Goal: Task Accomplishment & Management: Use online tool/utility

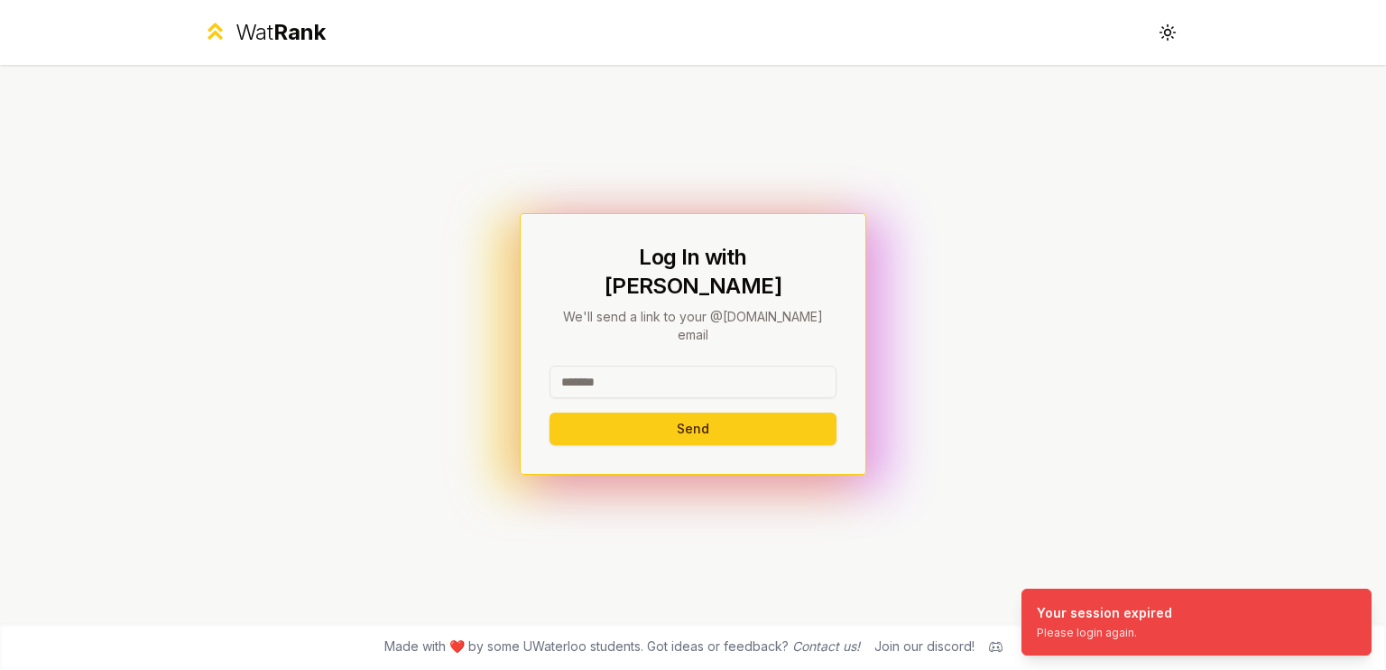
drag, startPoint x: 741, startPoint y: 310, endPoint x: 707, endPoint y: 383, distance: 79.9
click at [740, 310] on p "We'll send a link to your @[DOMAIN_NAME] email" at bounding box center [693, 326] width 287 height 36
click at [707, 383] on div "Send" at bounding box center [693, 405] width 287 height 79
click at [717, 366] on input at bounding box center [693, 382] width 287 height 32
type input "*"
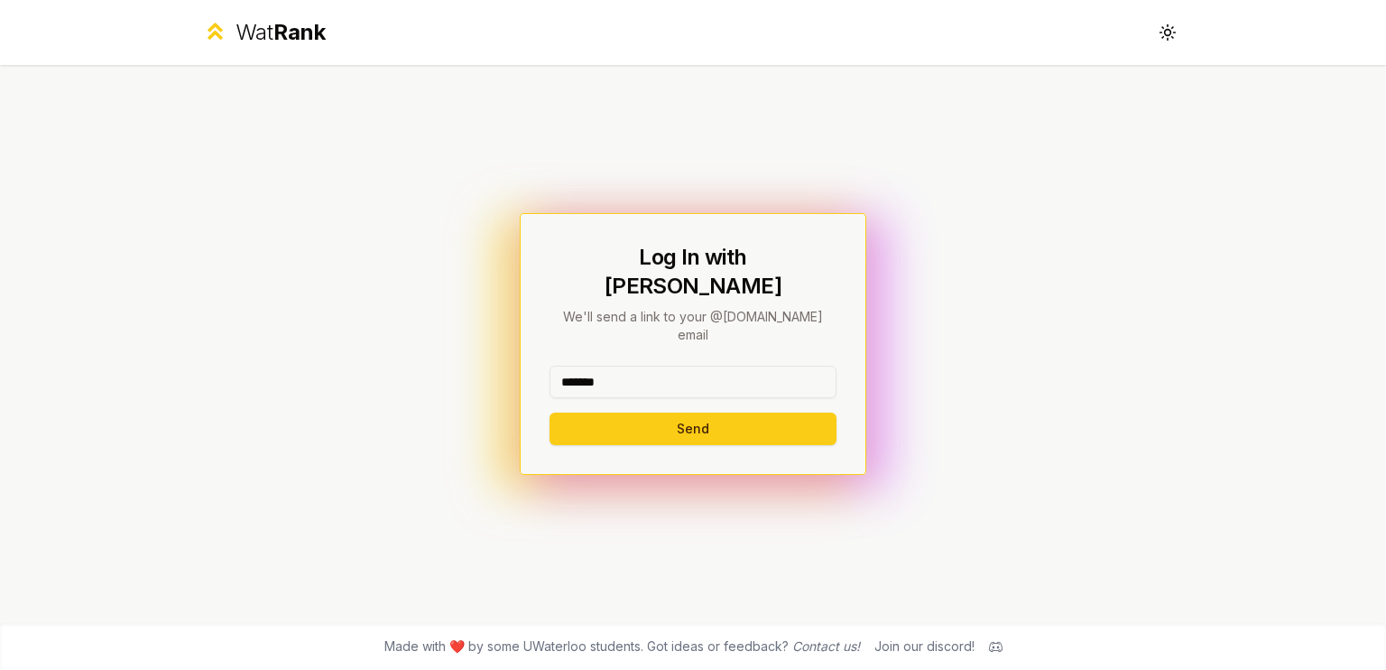
type input "*******"
click at [550, 412] on button "Send" at bounding box center [693, 428] width 287 height 32
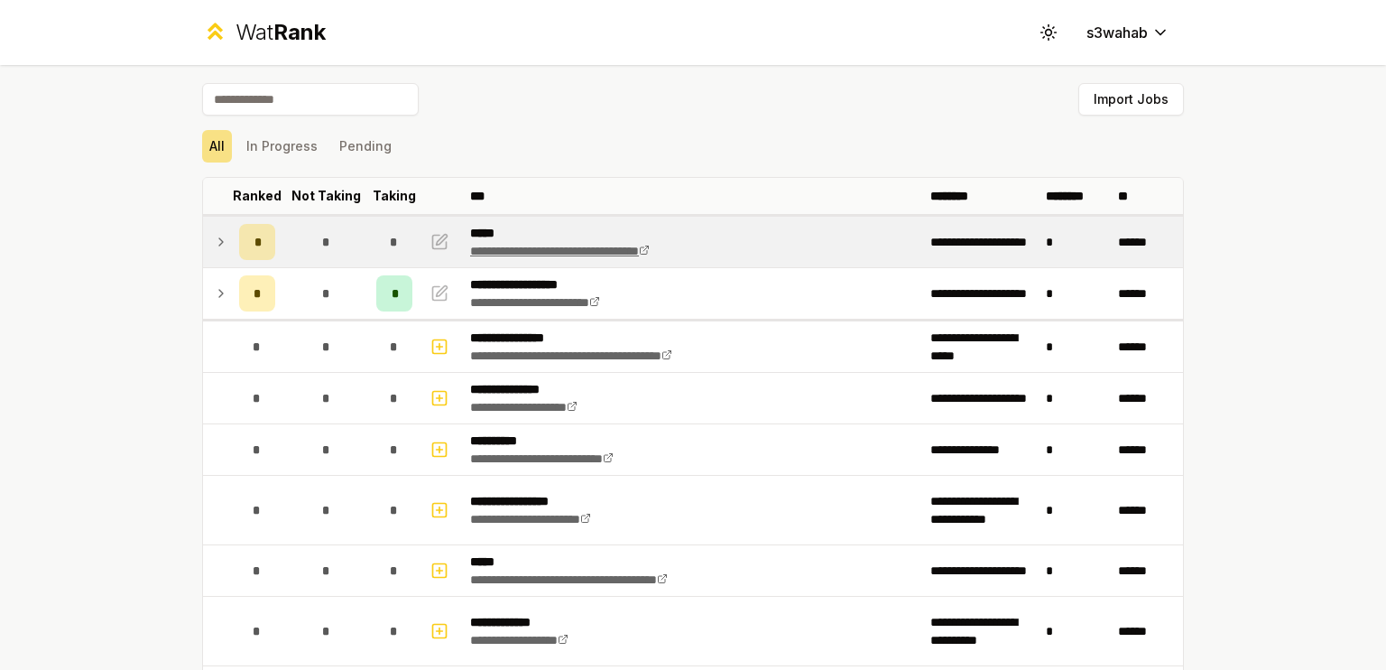
click at [583, 253] on link "**********" at bounding box center [560, 251] width 180 height 13
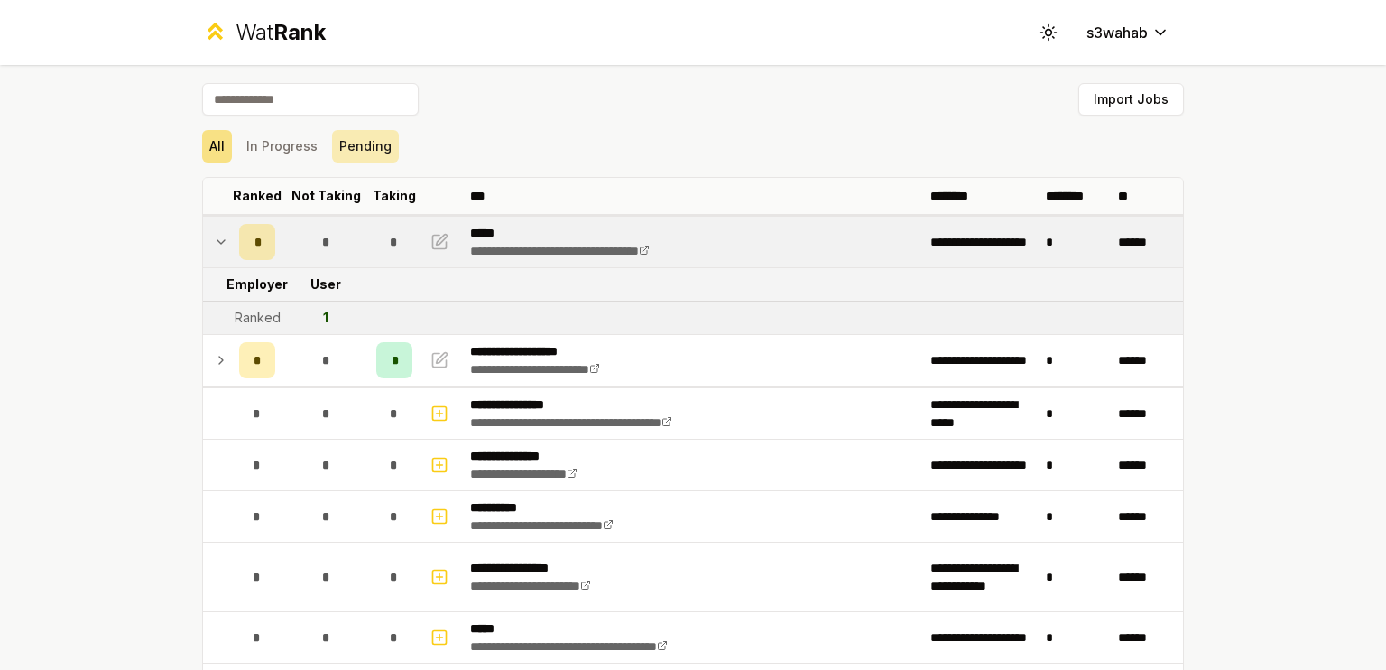
click at [347, 143] on button "Pending" at bounding box center [365, 146] width 67 height 32
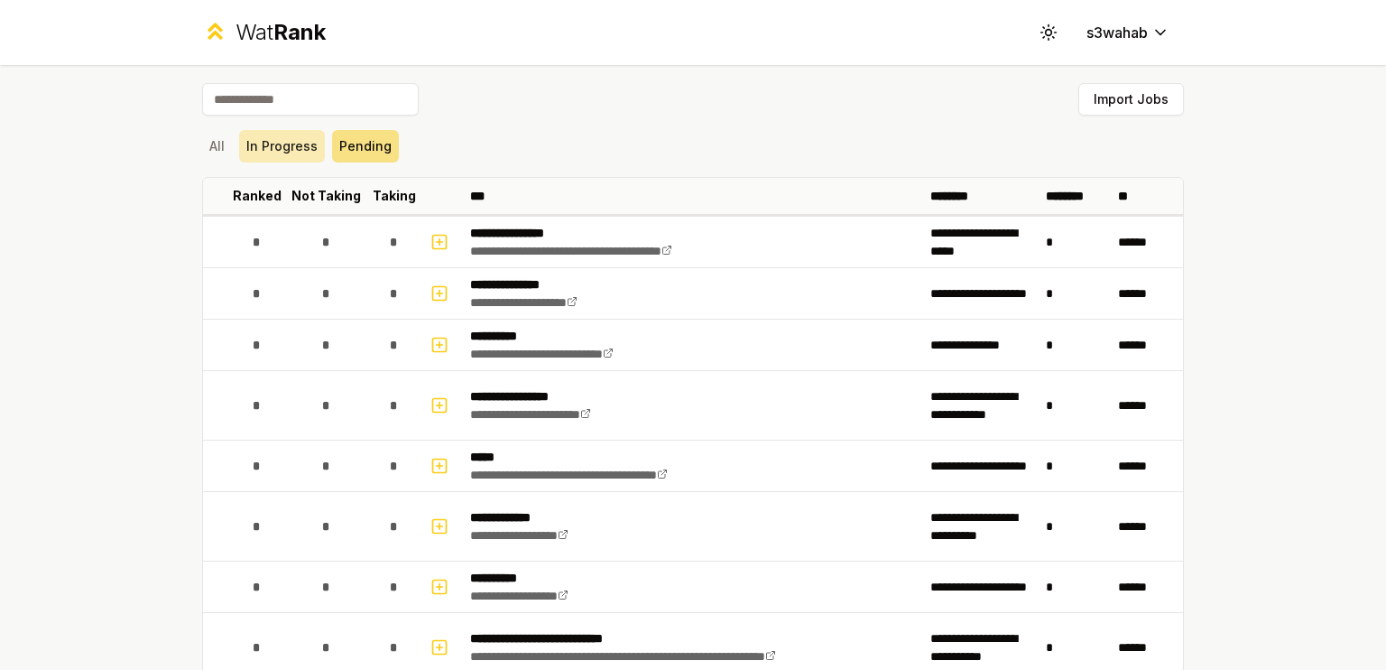
click at [282, 137] on button "In Progress" at bounding box center [282, 146] width 86 height 32
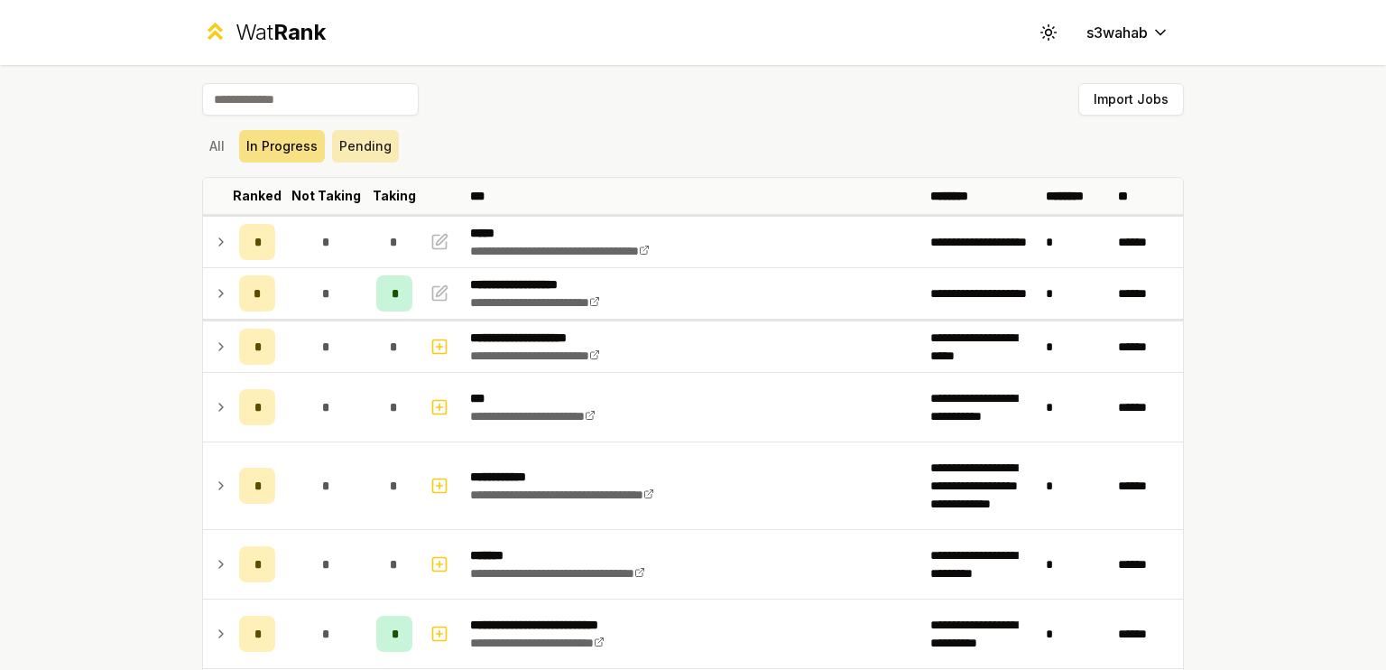
click at [364, 136] on button "Pending" at bounding box center [365, 146] width 67 height 32
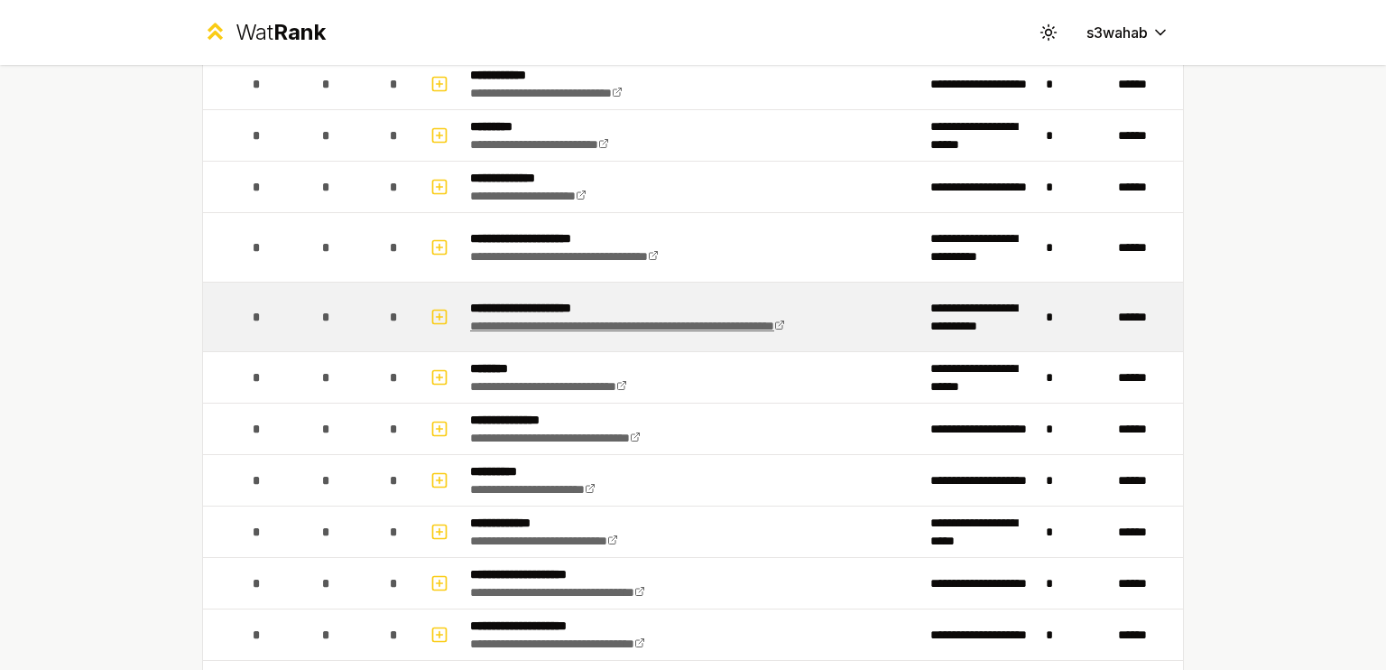
scroll to position [3779, 0]
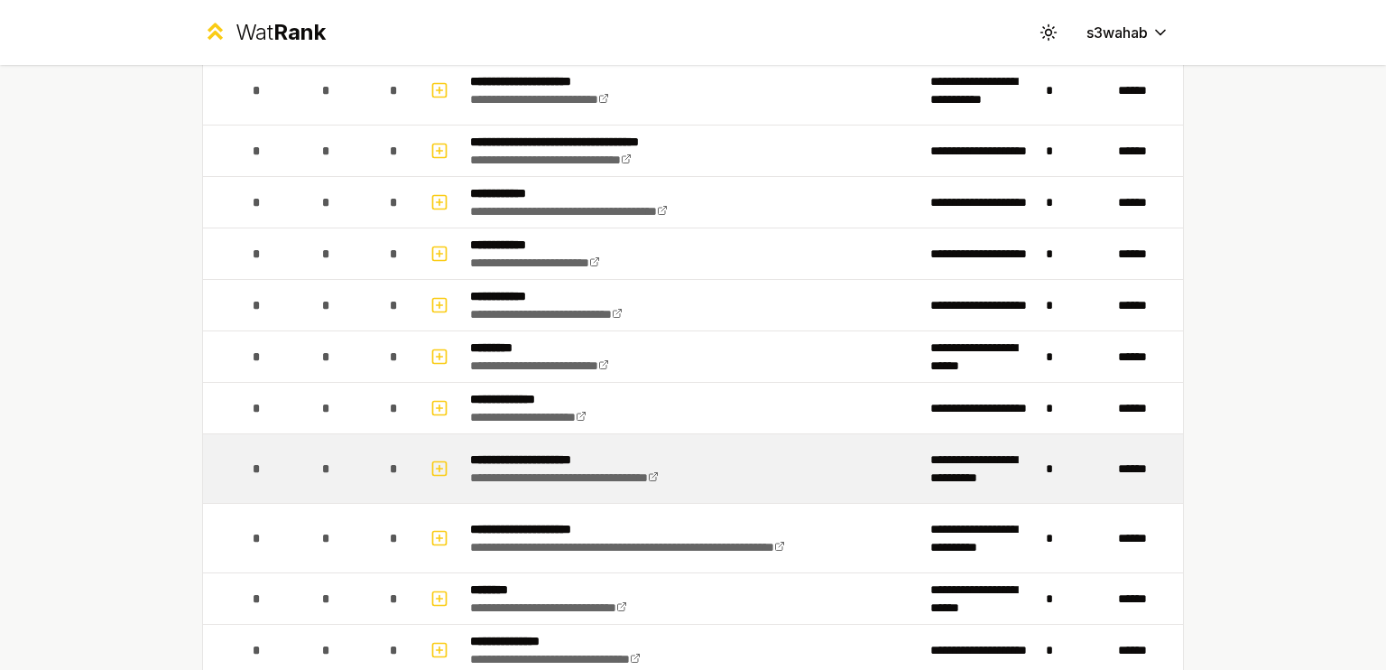
click at [642, 450] on p "**********" at bounding box center [592, 459] width 245 height 18
click at [433, 454] on button "button" at bounding box center [439, 468] width 25 height 29
select select
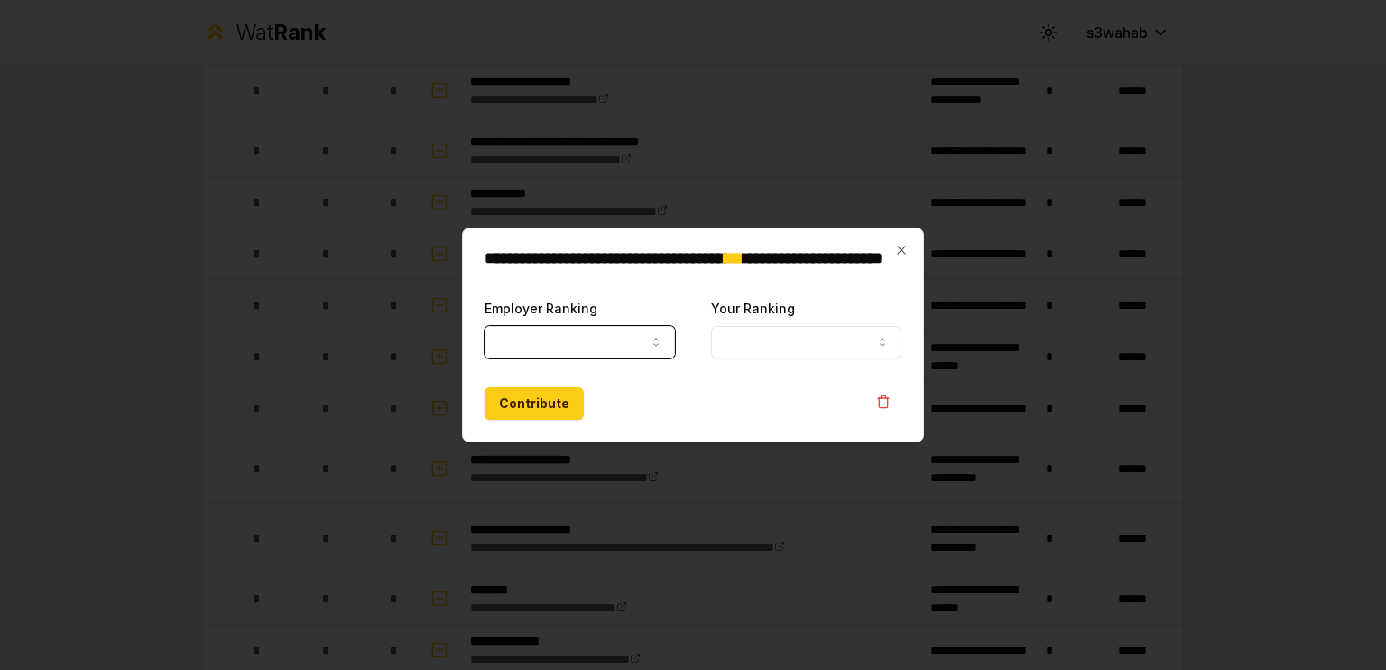
click at [612, 334] on button "Employer Ranking" at bounding box center [580, 342] width 190 height 32
click at [949, 383] on div at bounding box center [693, 335] width 1386 height 670
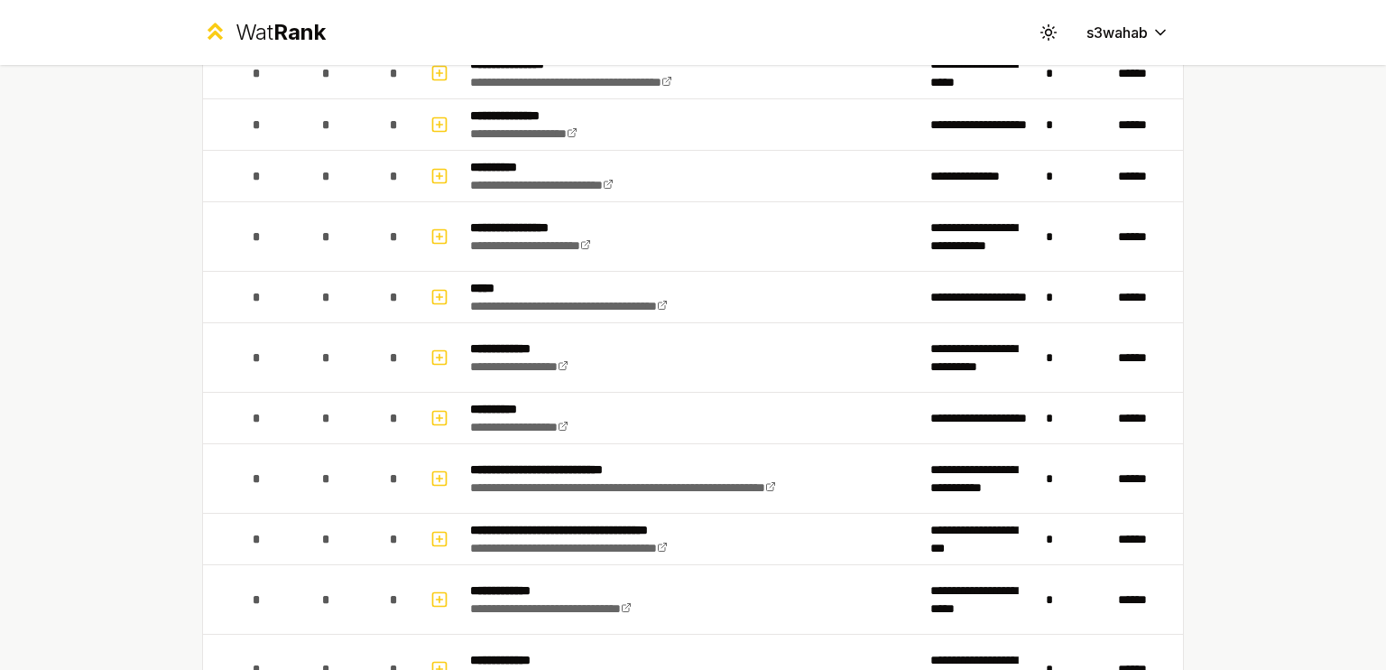
scroll to position [0, 0]
